Goal: Find specific page/section: Locate a particular part of the current website

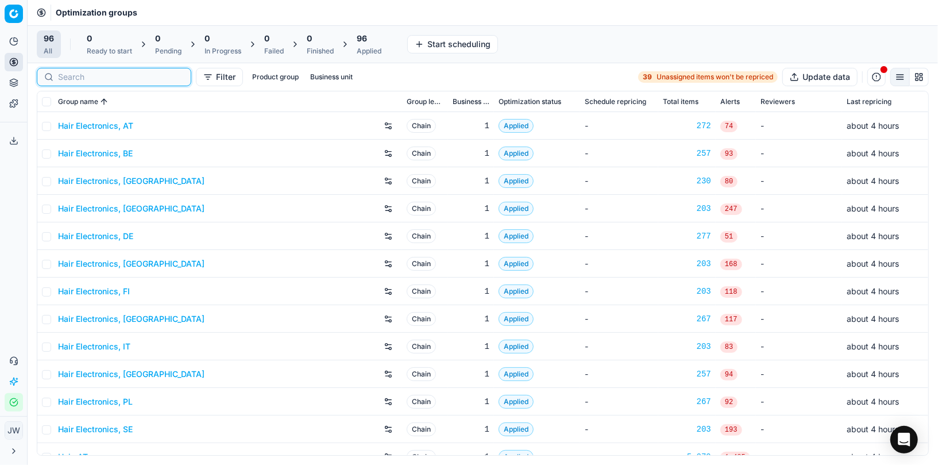
click at [63, 79] on input at bounding box center [121, 76] width 126 height 11
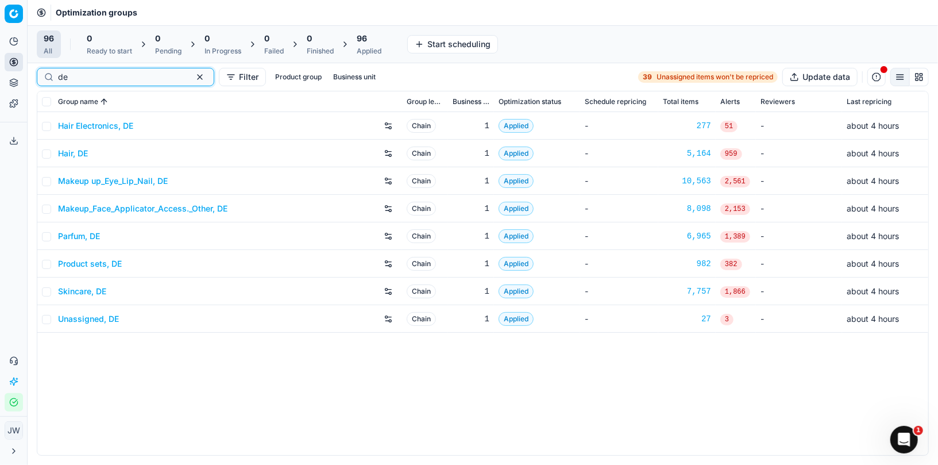
type input "de"
click at [75, 233] on link "Parfum, DE" at bounding box center [79, 235] width 42 height 11
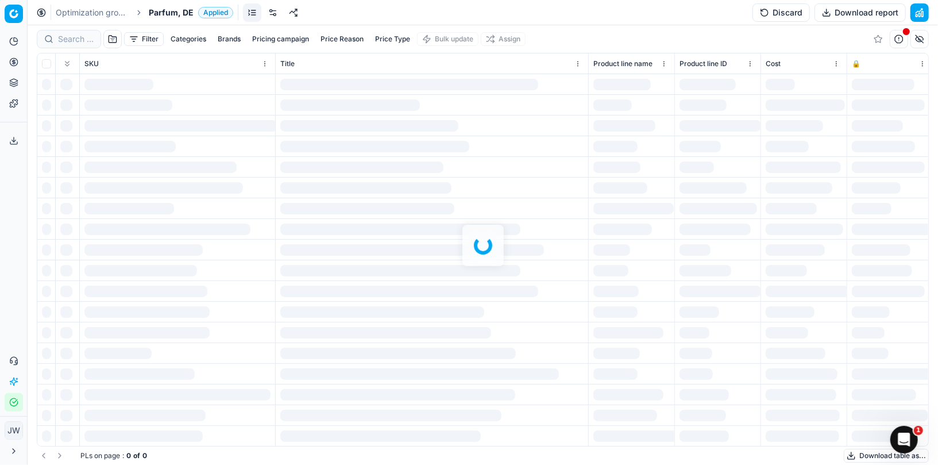
click at [70, 31] on div at bounding box center [483, 245] width 911 height 440
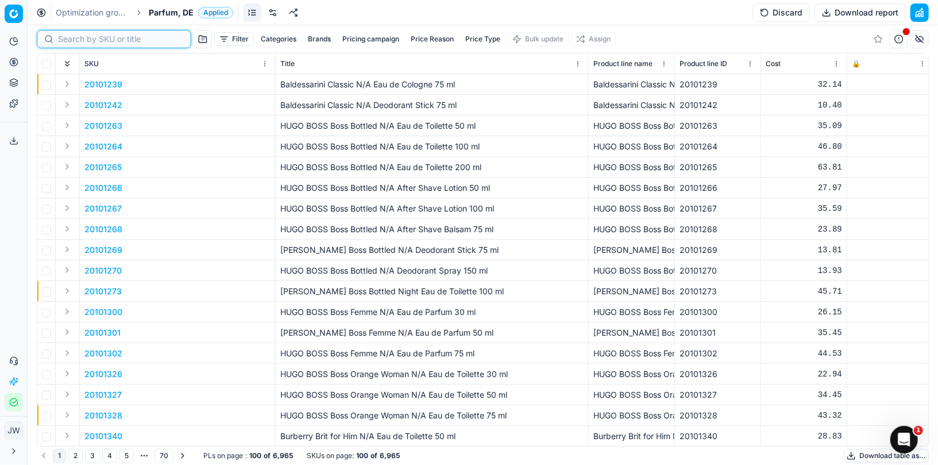
click at [69, 41] on input at bounding box center [121, 38] width 126 height 11
paste input "90001699-0002405"
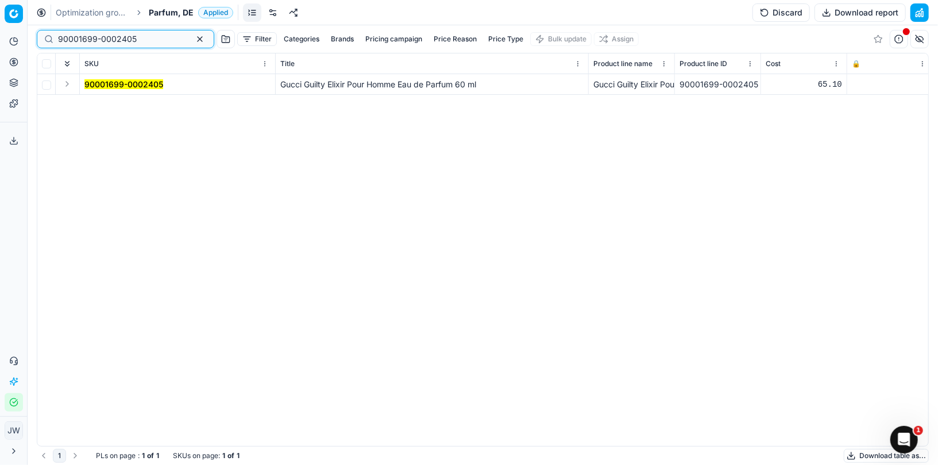
type input "90001699-0002405"
click at [67, 86] on button "Expand" at bounding box center [67, 84] width 14 height 14
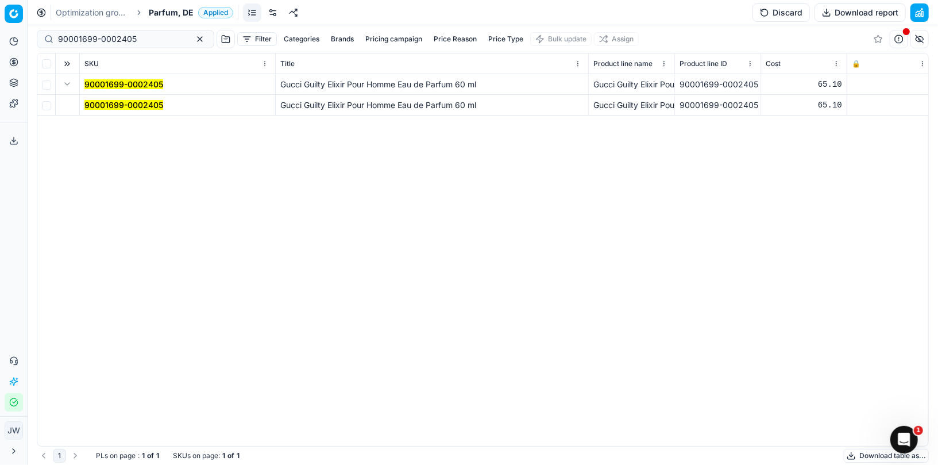
click at [104, 108] on mark "90001699-0002405" at bounding box center [123, 105] width 79 height 10
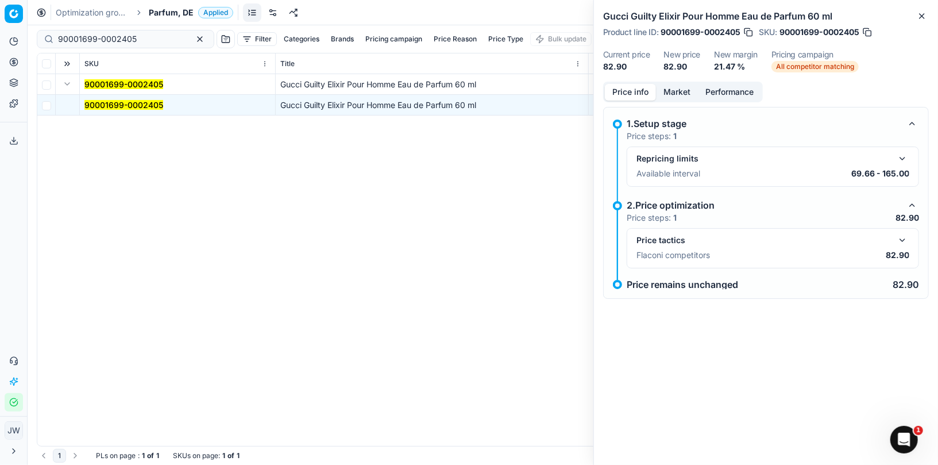
click at [897, 241] on button "button" at bounding box center [903, 240] width 14 height 14
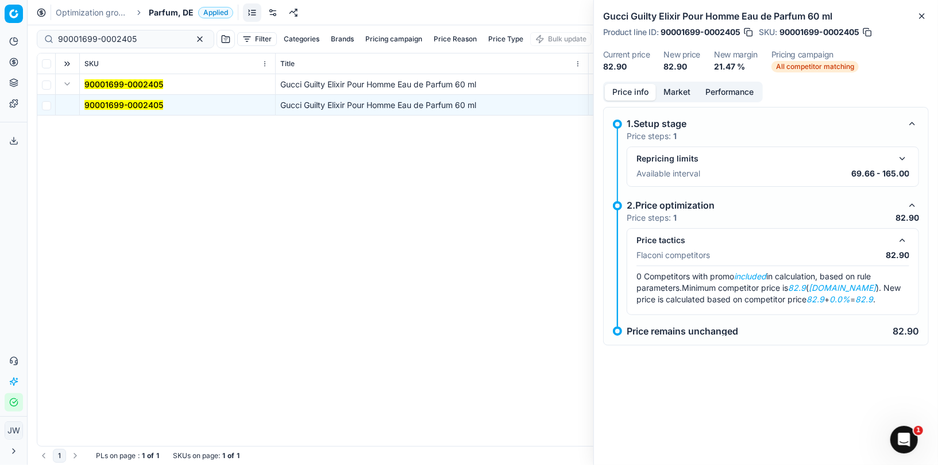
click at [670, 88] on button "Market" at bounding box center [677, 92] width 42 height 17
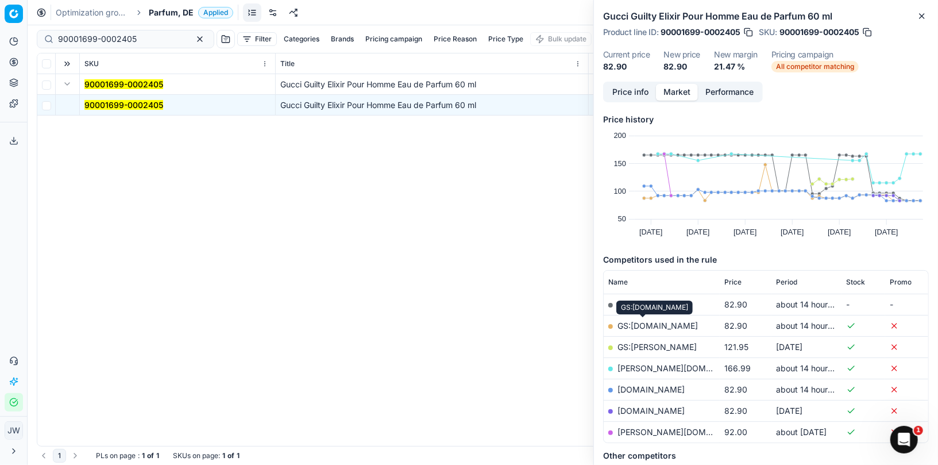
click at [647, 325] on link "GS:[DOMAIN_NAME]" at bounding box center [658, 326] width 80 height 10
